Goal: Transaction & Acquisition: Purchase product/service

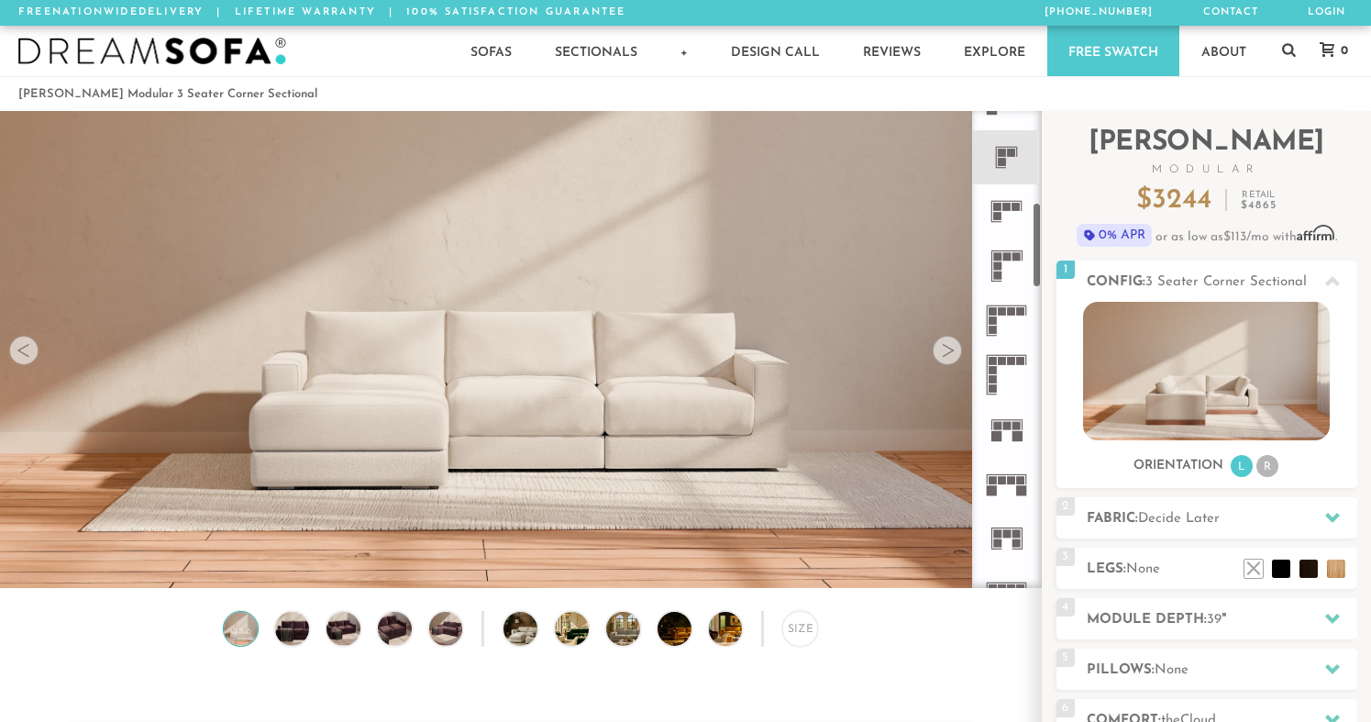
scroll to position [516, 0]
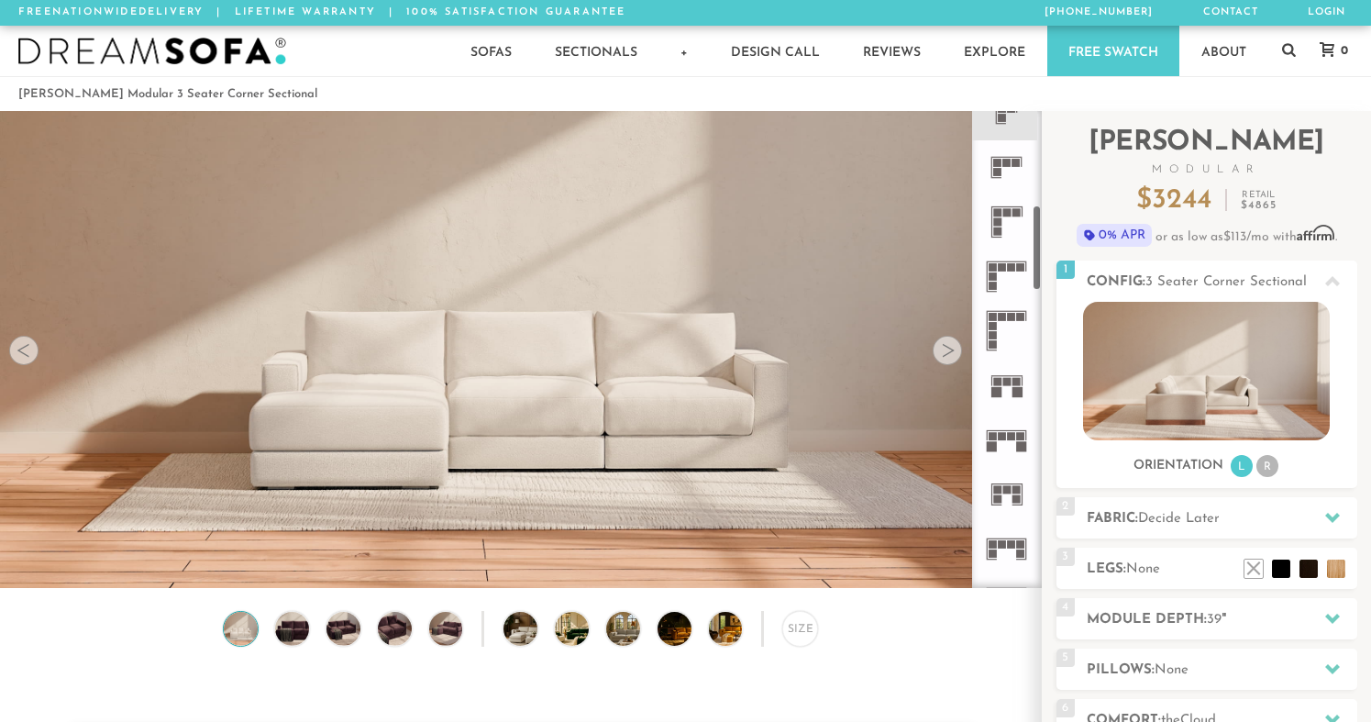
click at [996, 216] on rect at bounding box center [997, 212] width 8 height 8
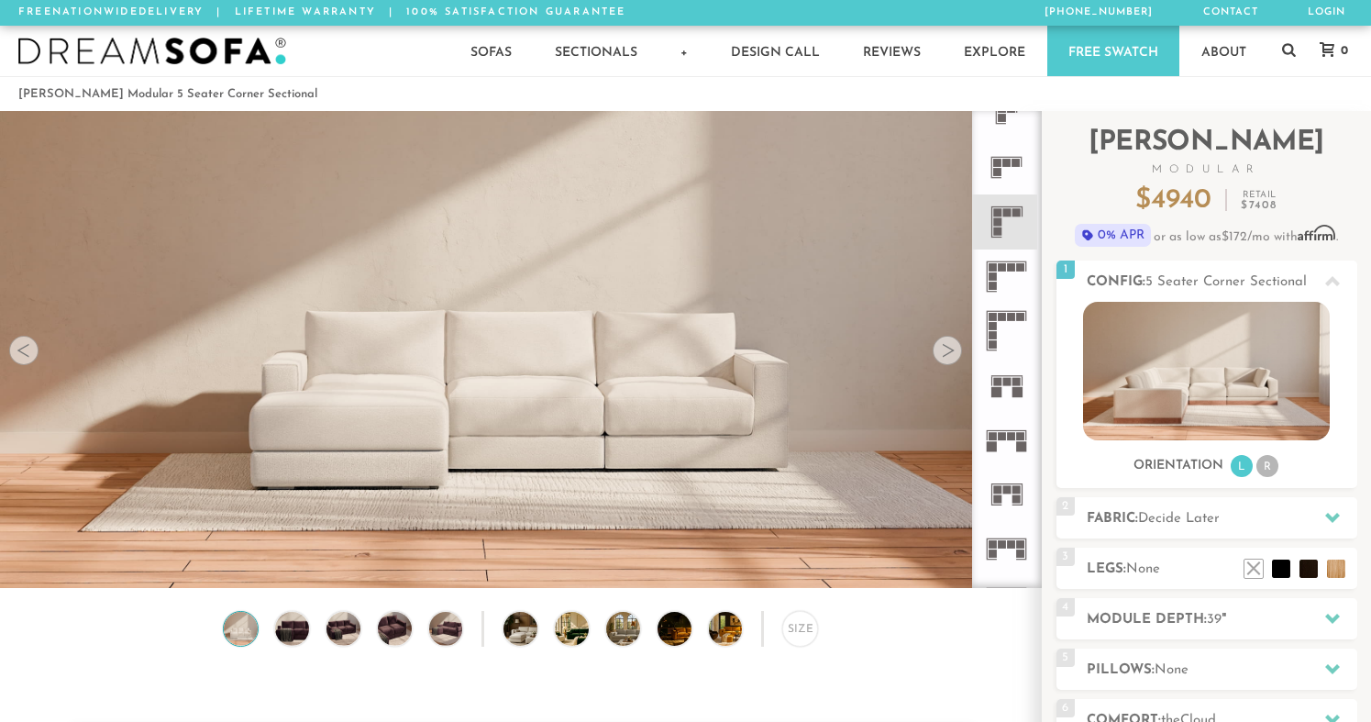
click at [1008, 233] on icon at bounding box center [1007, 221] width 54 height 54
click at [1268, 466] on li "R" at bounding box center [1268, 466] width 22 height 22
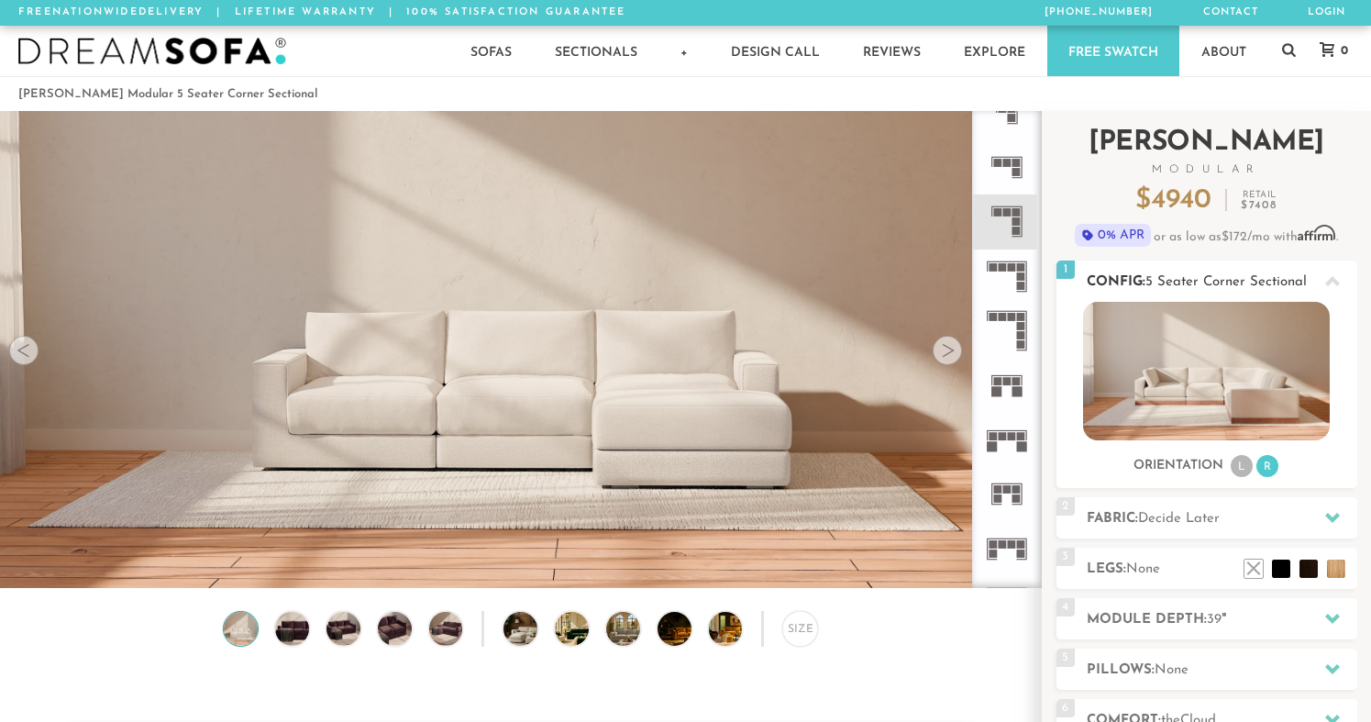
click at [1241, 470] on li "L" at bounding box center [1242, 466] width 22 height 22
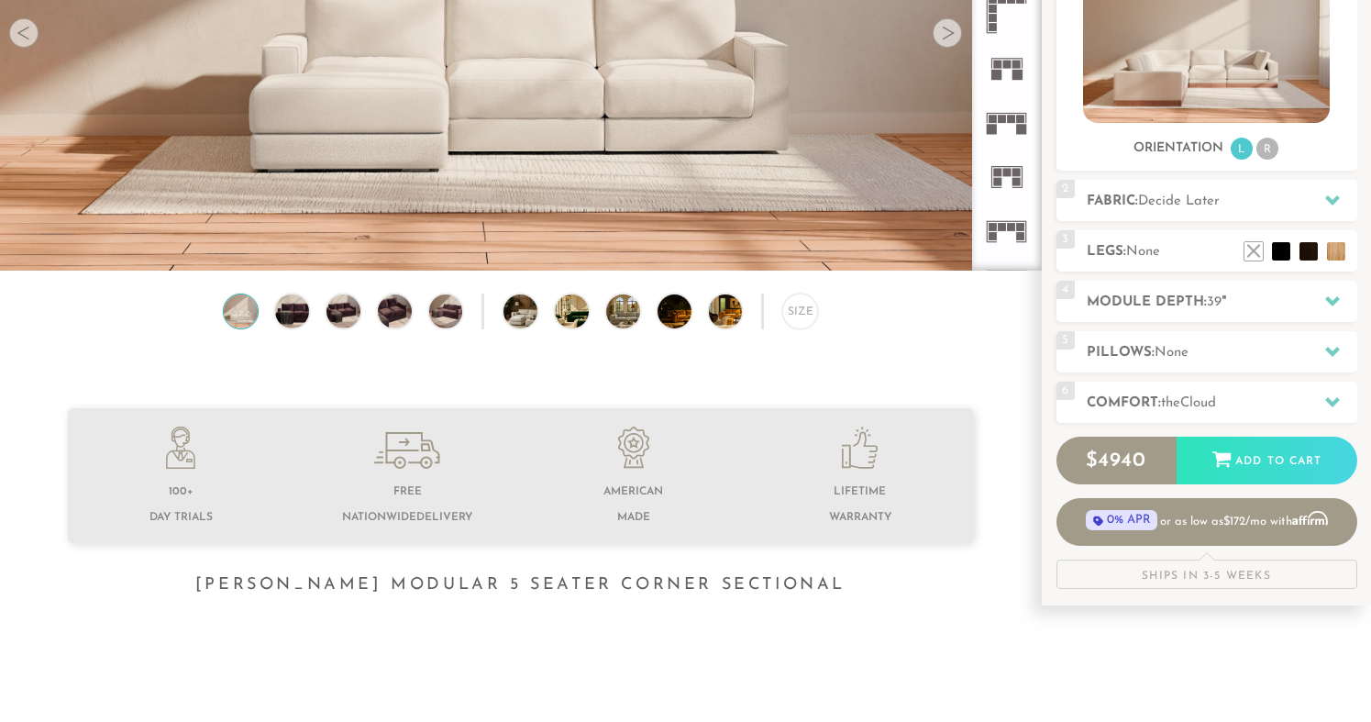
scroll to position [345, 0]
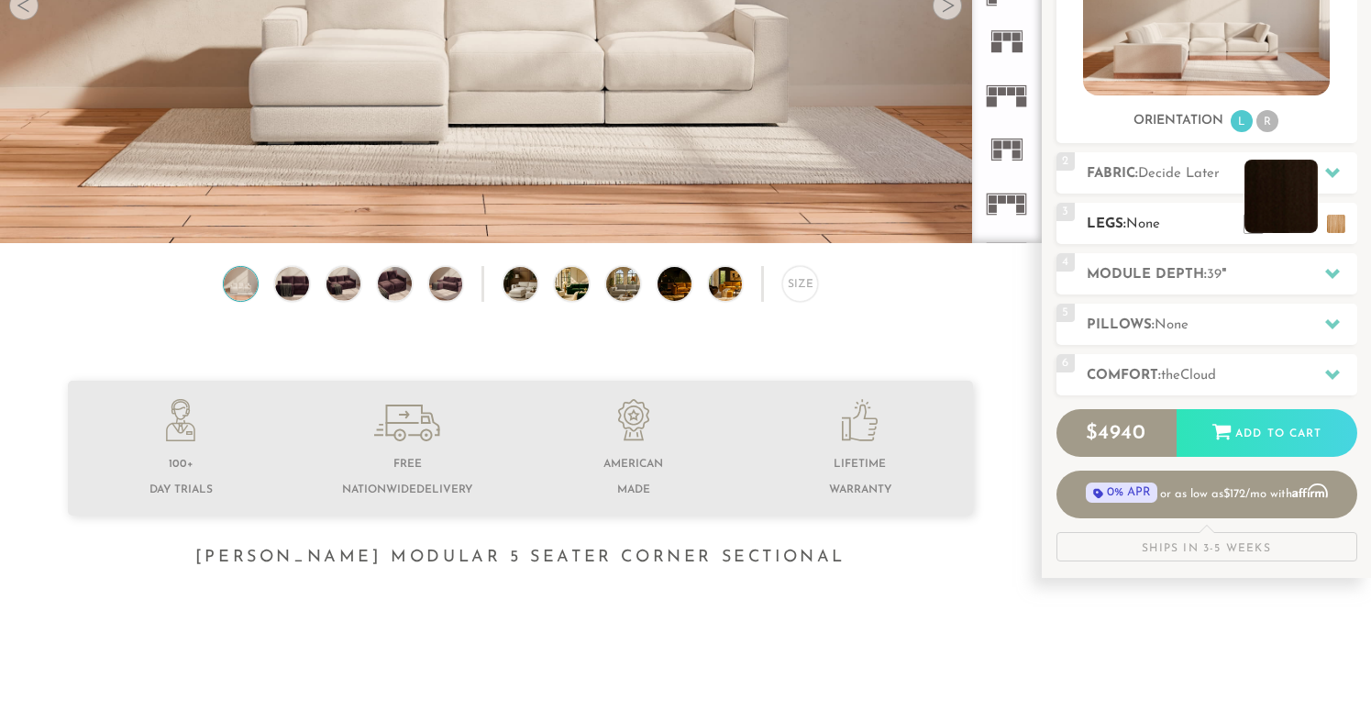
click at [1312, 229] on li at bounding box center [1281, 196] width 73 height 73
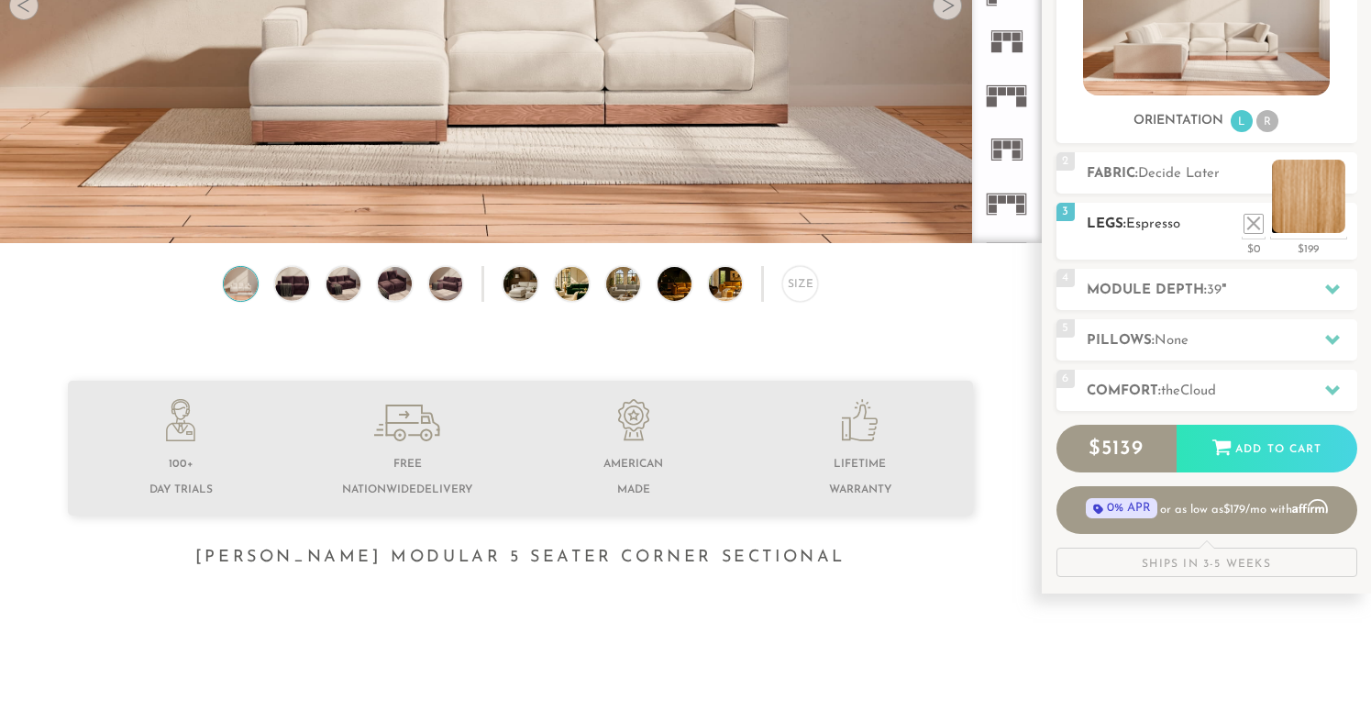
click at [1345, 222] on li at bounding box center [1308, 196] width 73 height 73
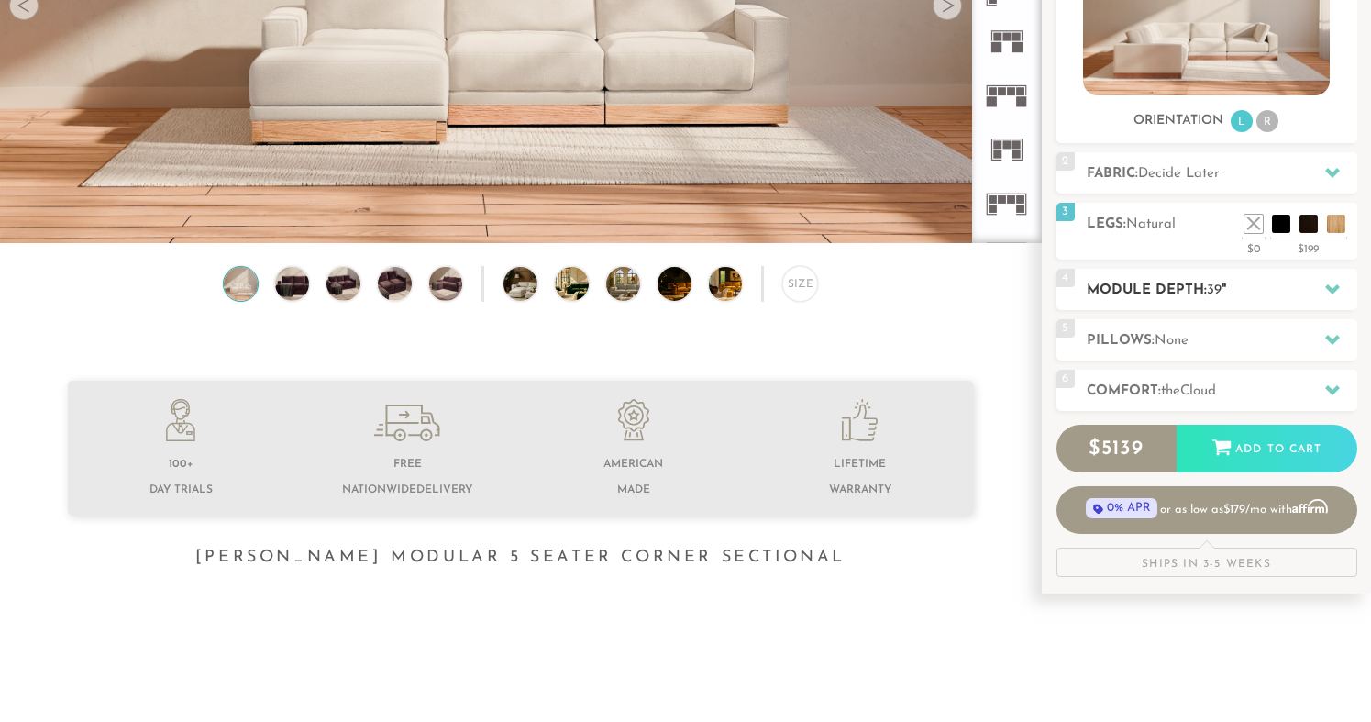
click at [1332, 289] on icon at bounding box center [1332, 289] width 15 height 15
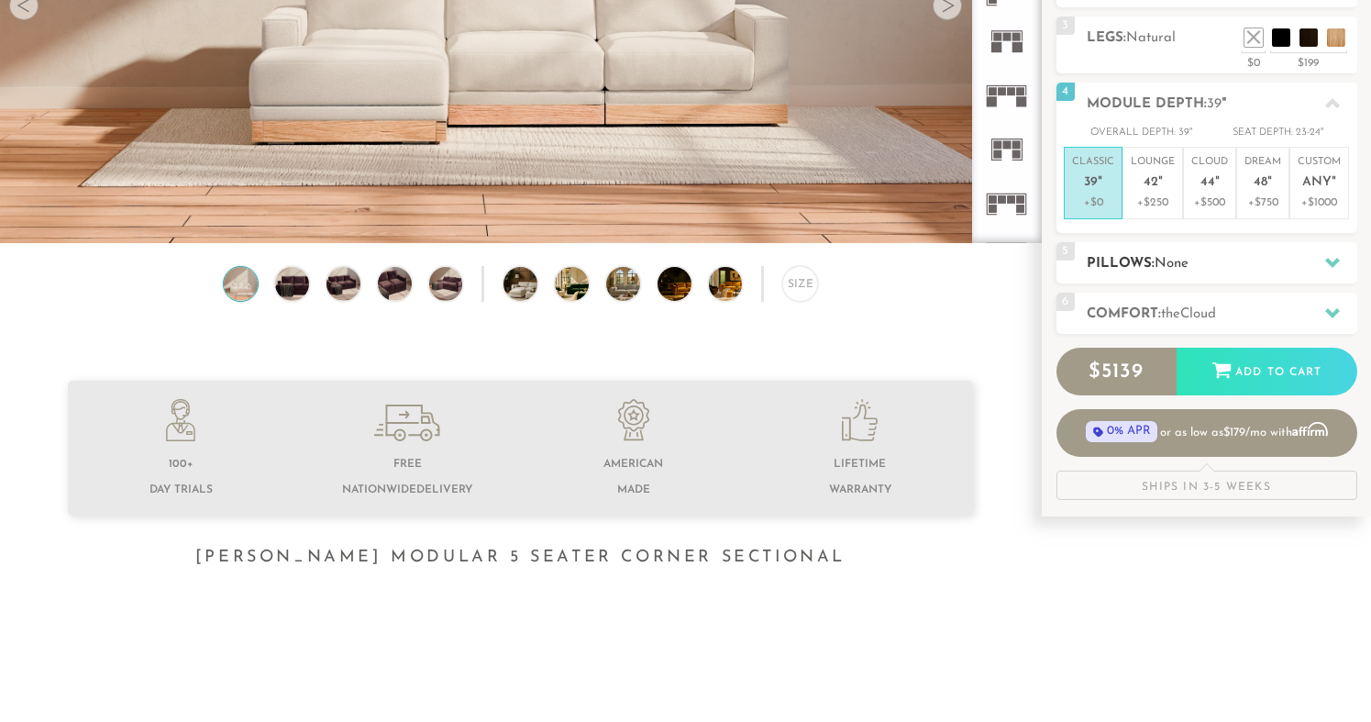
click at [1316, 270] on div at bounding box center [1333, 263] width 39 height 38
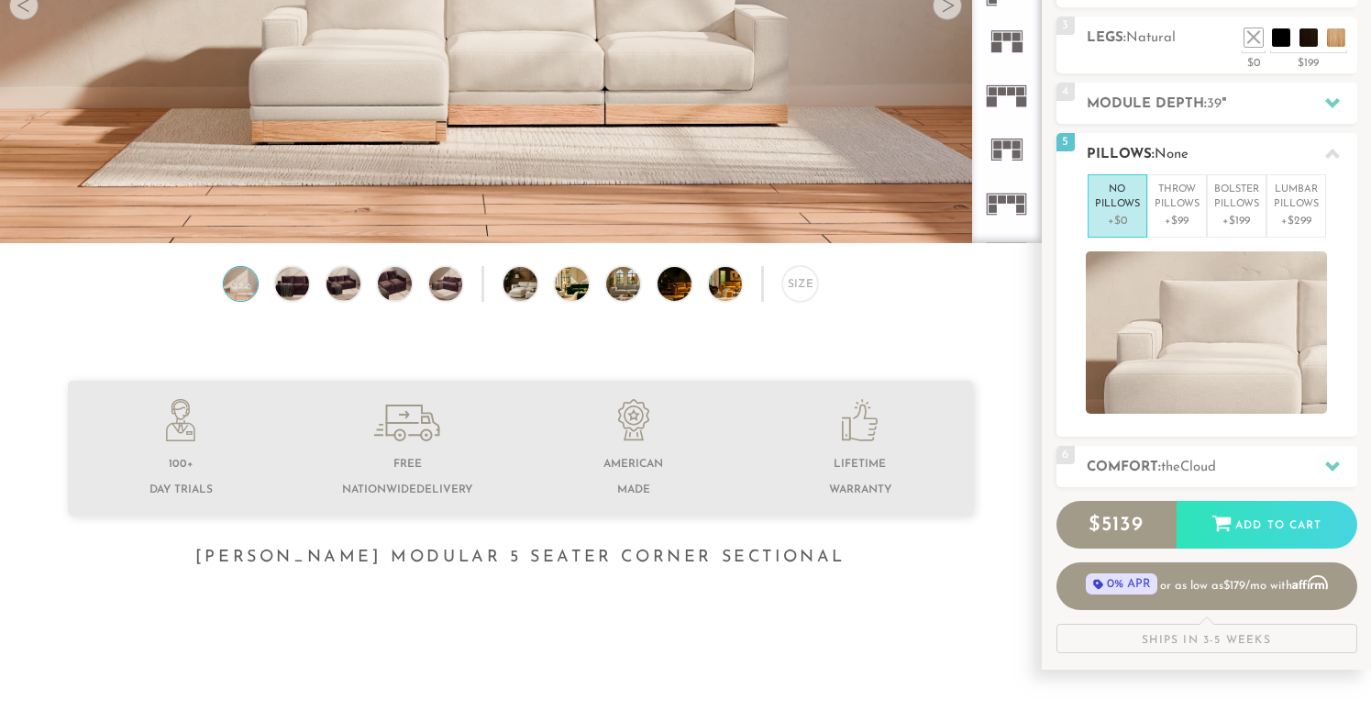
click at [1335, 159] on icon at bounding box center [1332, 154] width 15 height 15
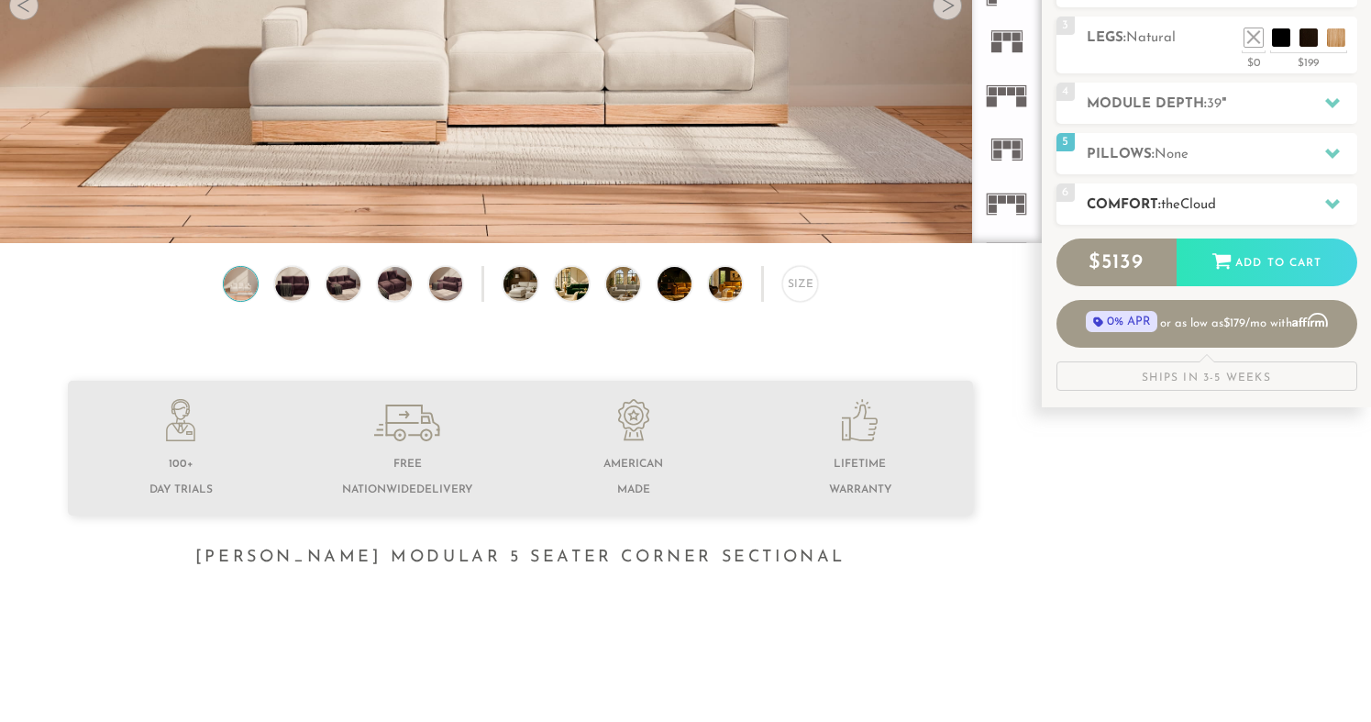
click at [1266, 205] on h2 "Comfort: the Cloud" at bounding box center [1222, 204] width 271 height 21
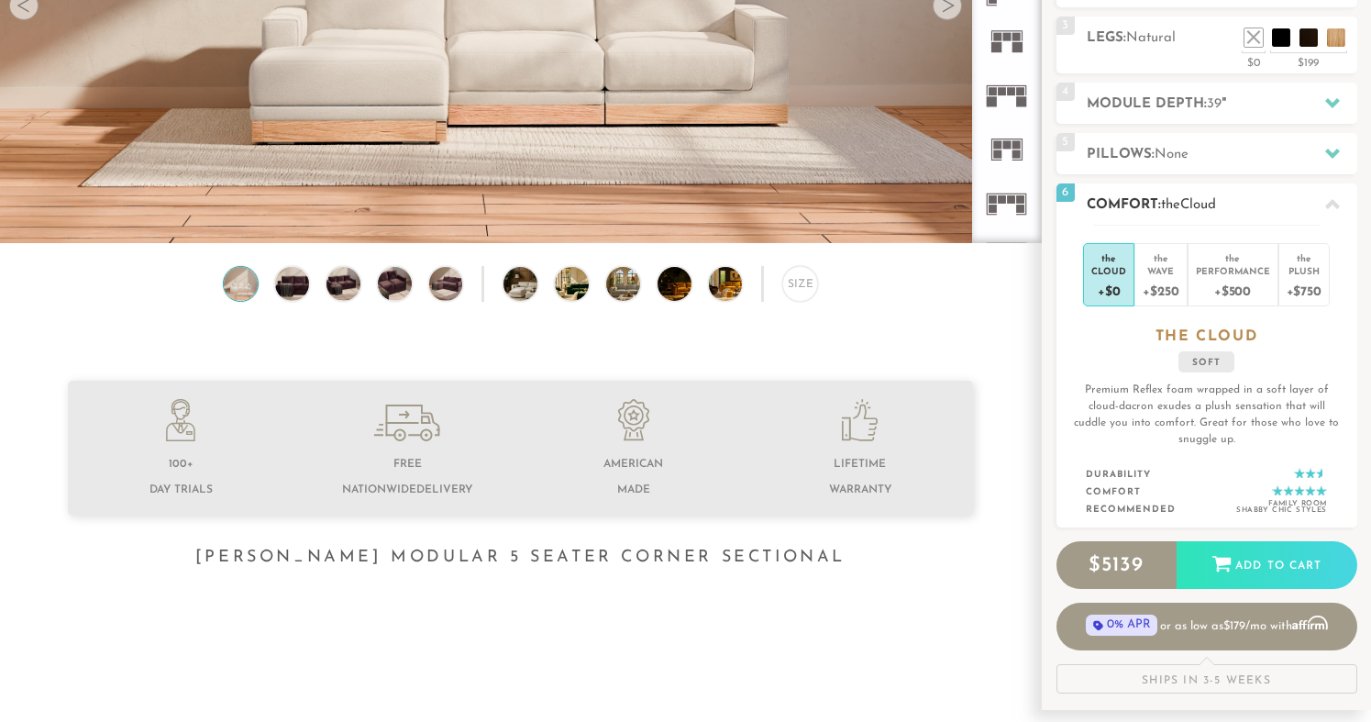
click at [1266, 205] on h2 "Comfort: the Cloud" at bounding box center [1222, 204] width 271 height 21
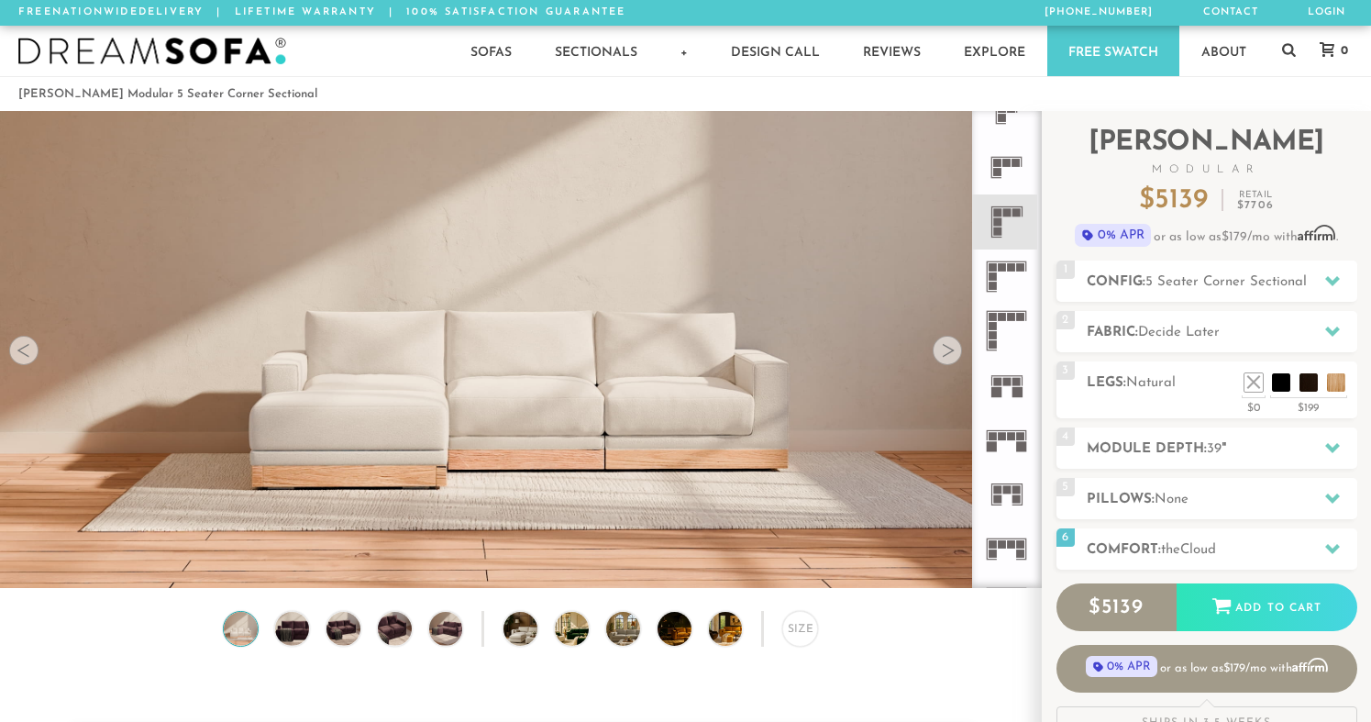
scroll to position [0, 0]
click at [944, 356] on div at bounding box center [947, 350] width 29 height 29
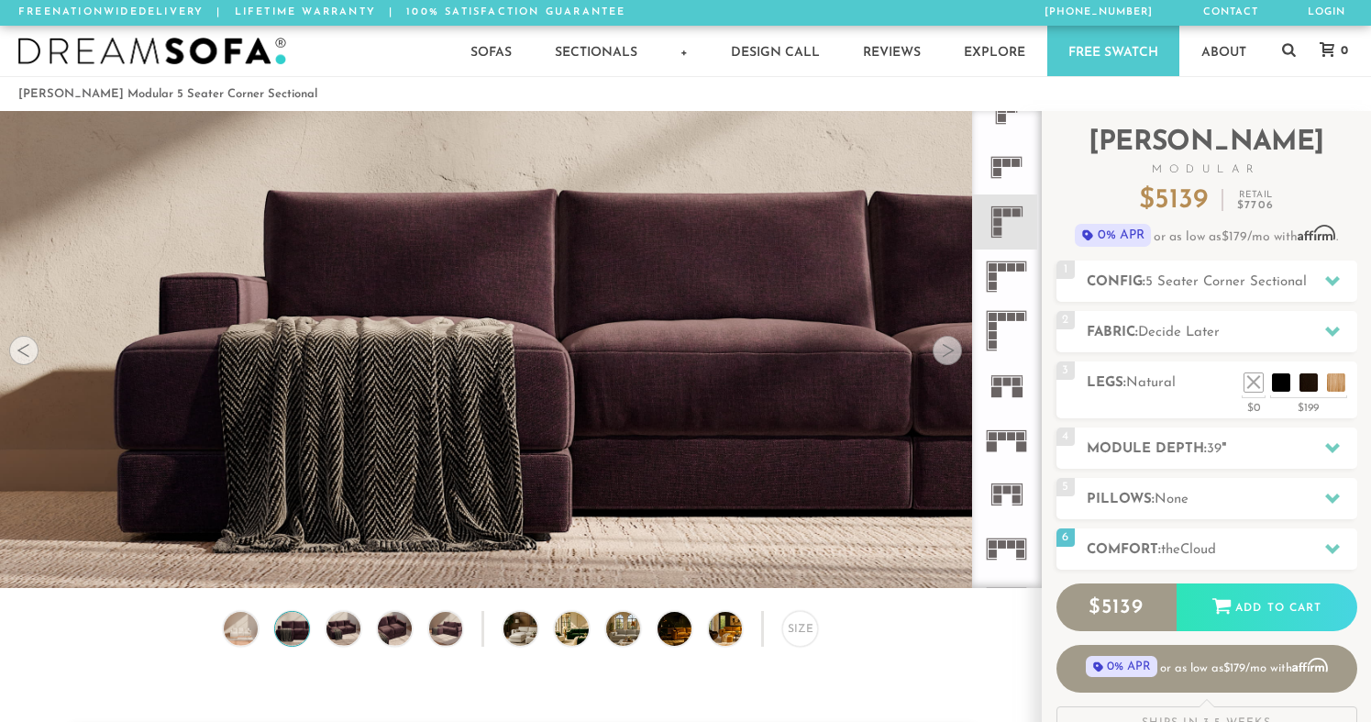
click at [944, 356] on div at bounding box center [947, 350] width 29 height 29
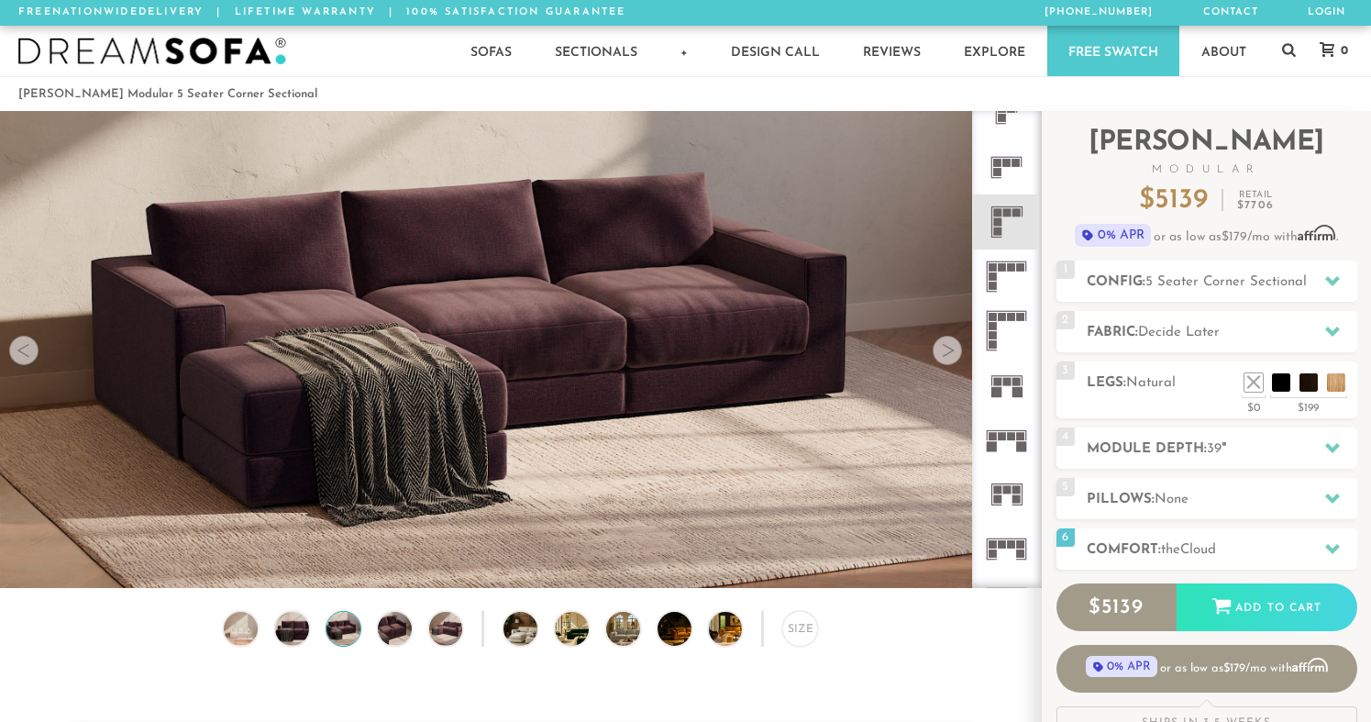
click at [944, 356] on div at bounding box center [947, 350] width 29 height 29
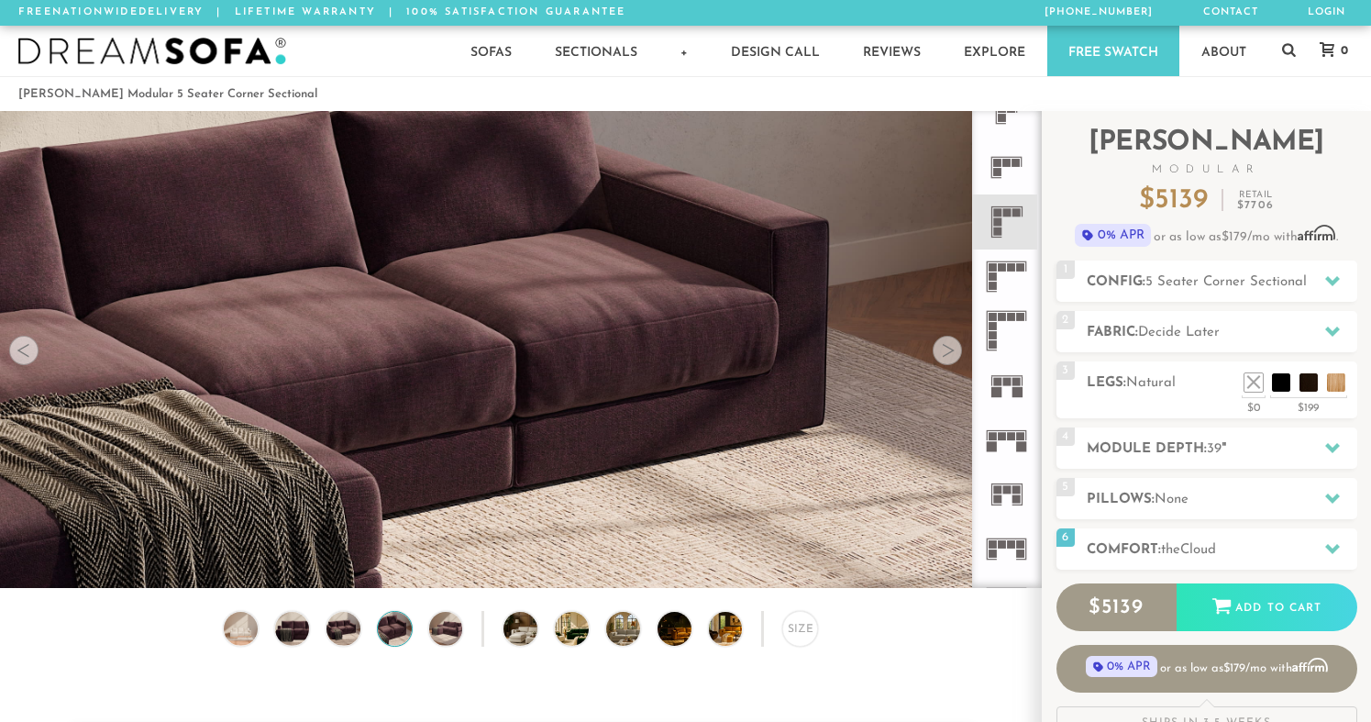
click at [944, 356] on div at bounding box center [947, 350] width 29 height 29
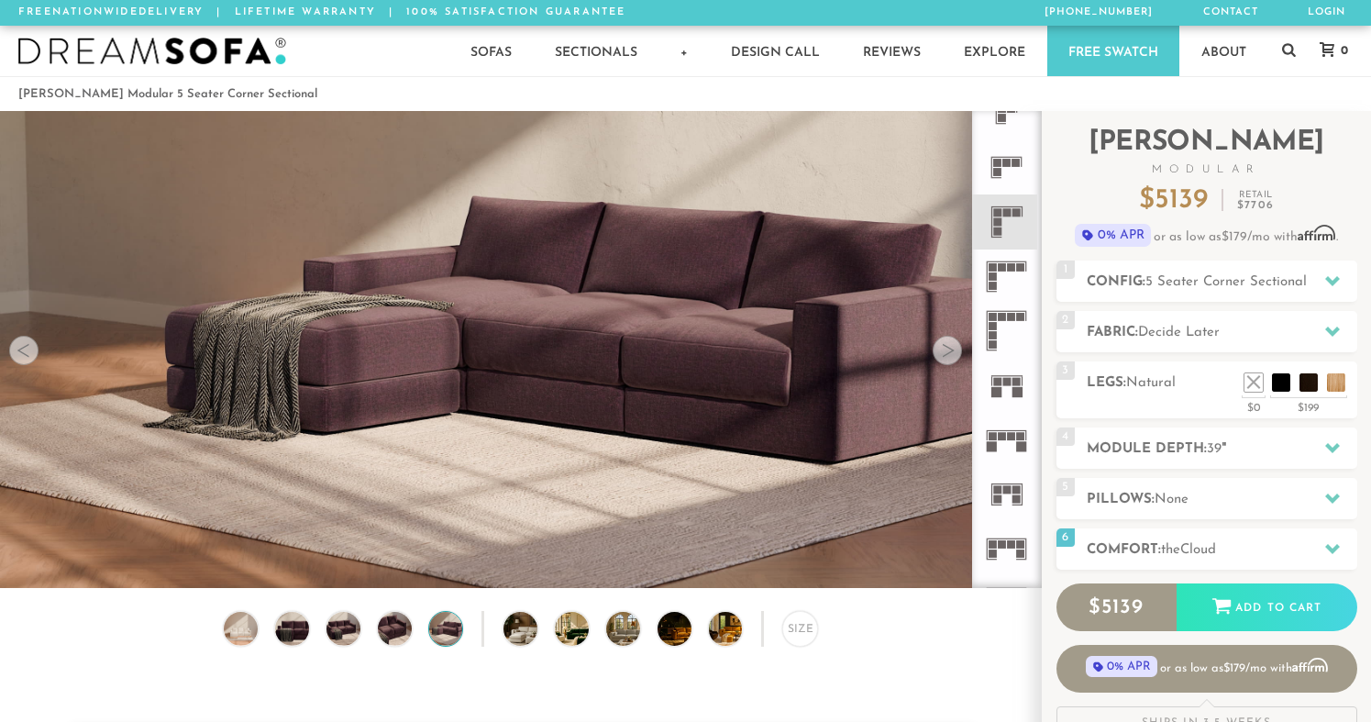
click at [944, 356] on div at bounding box center [947, 350] width 29 height 29
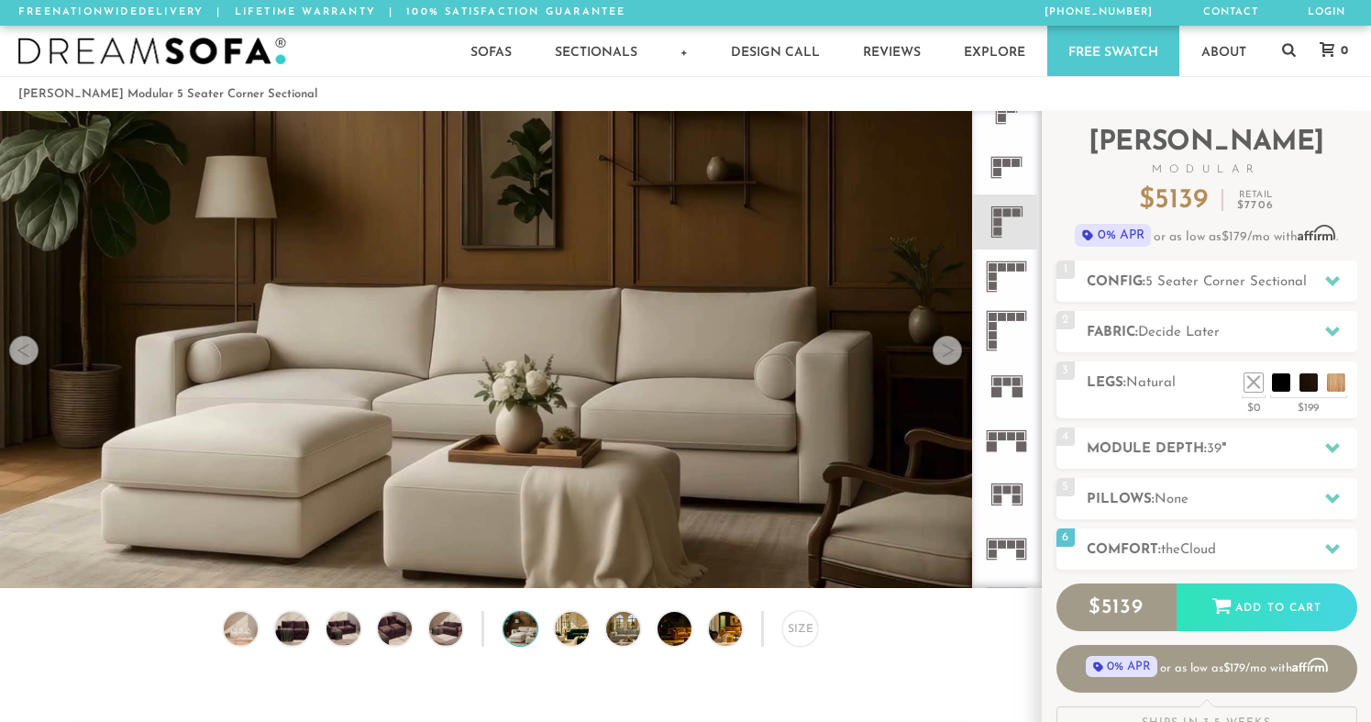
click at [944, 356] on div at bounding box center [947, 350] width 29 height 29
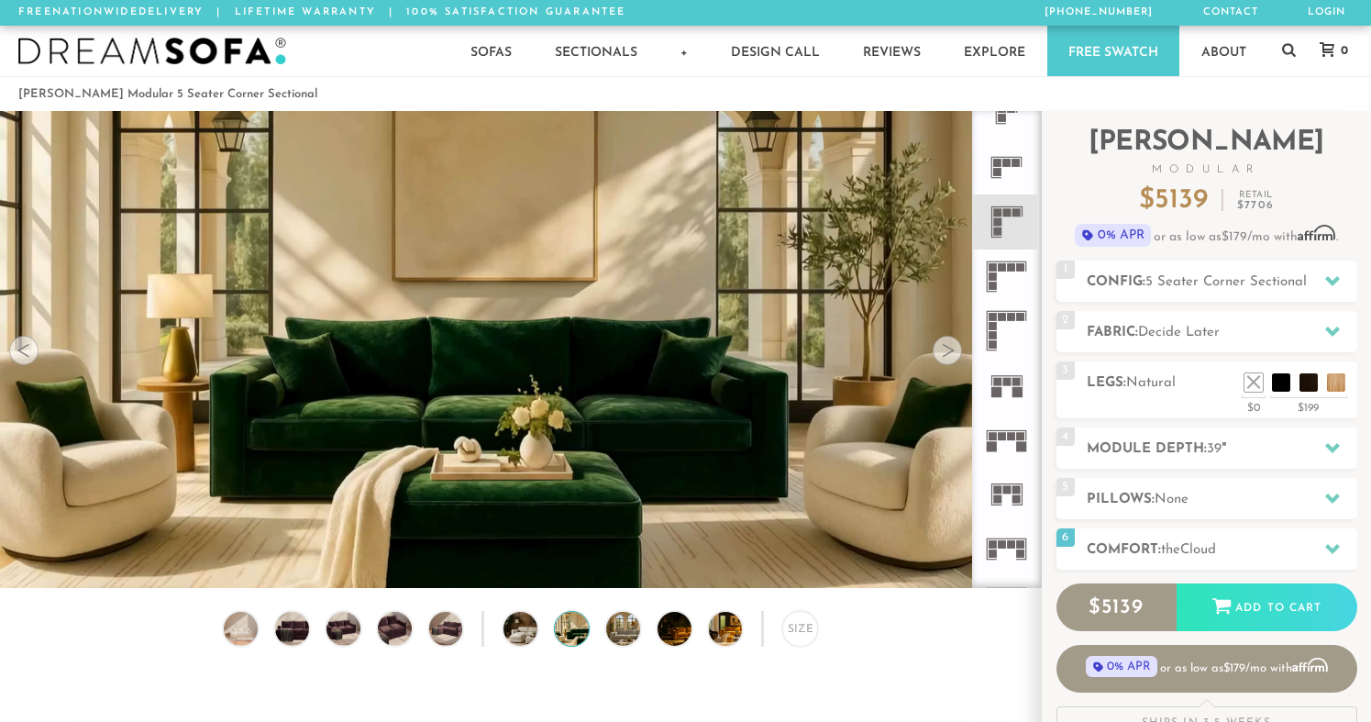
click at [944, 356] on div at bounding box center [947, 350] width 29 height 29
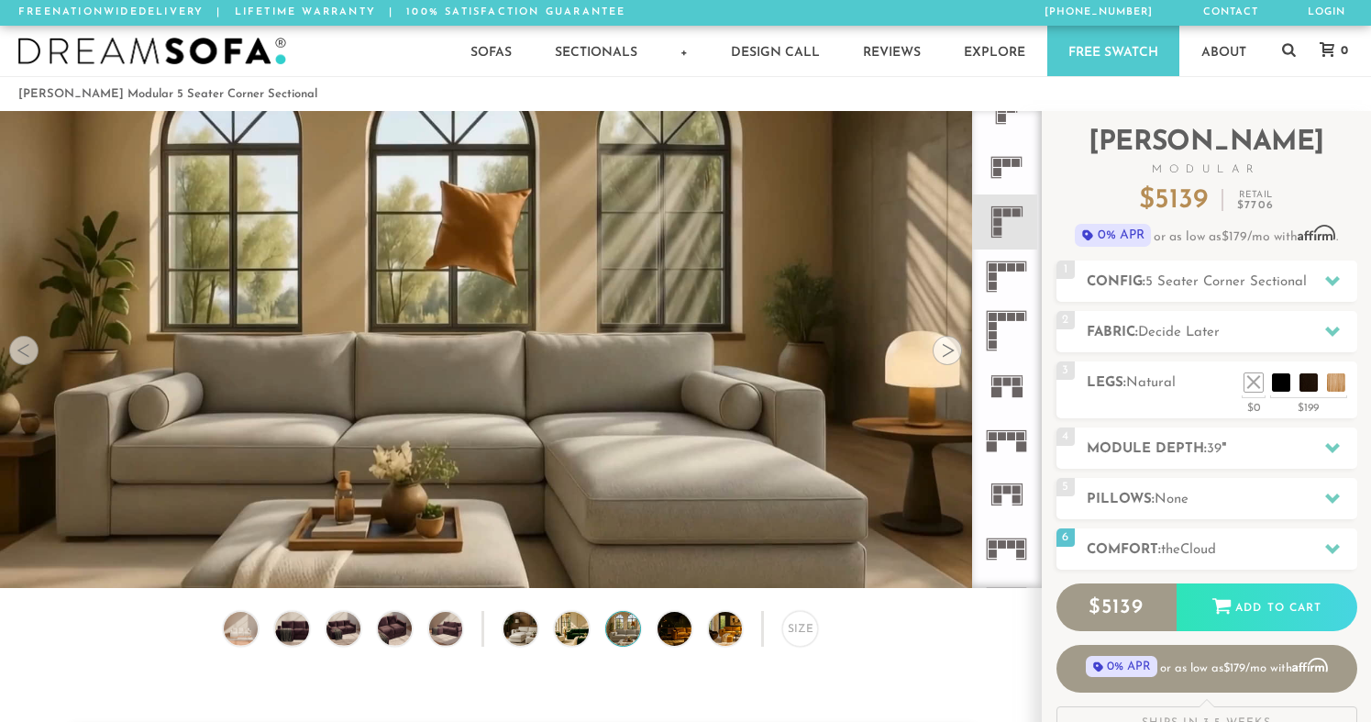
click at [944, 356] on div at bounding box center [947, 350] width 29 height 29
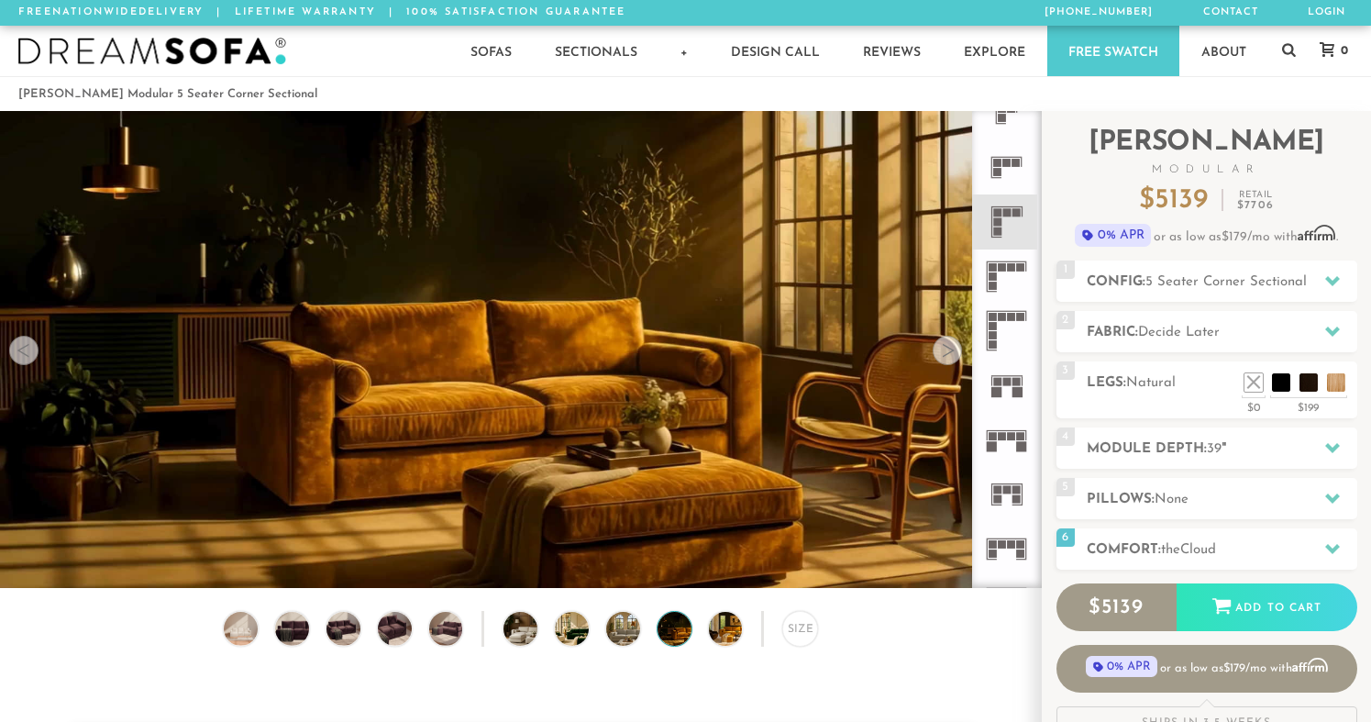
click at [944, 356] on div at bounding box center [947, 350] width 29 height 29
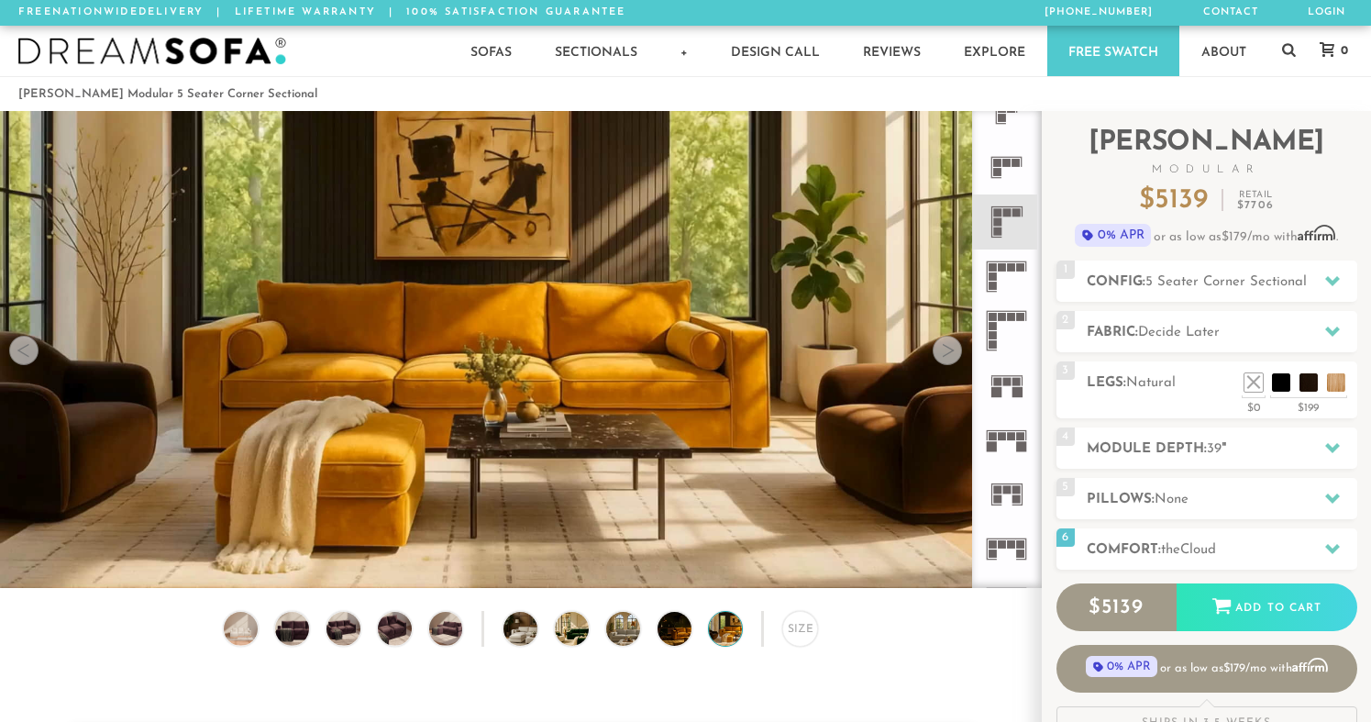
click at [944, 356] on div at bounding box center [947, 350] width 29 height 29
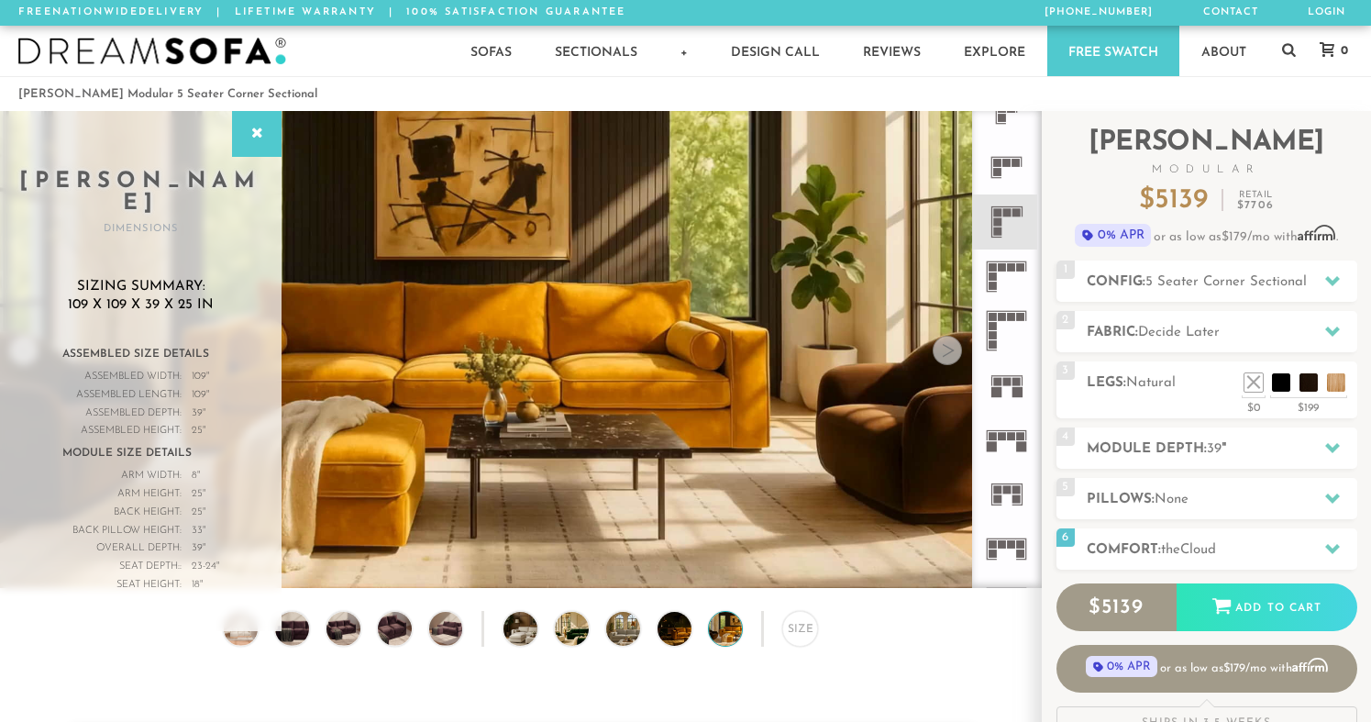
click at [944, 356] on div at bounding box center [947, 350] width 29 height 29
